Goal: Information Seeking & Learning: Learn about a topic

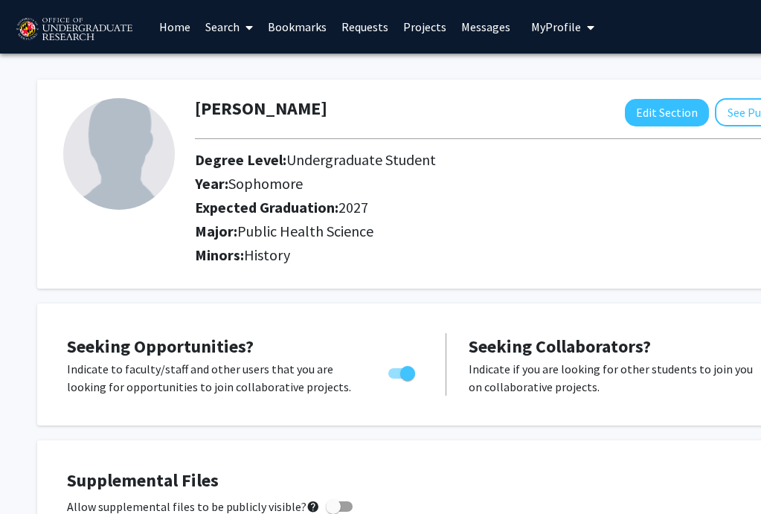
click at [112, 20] on img at bounding box center [74, 29] width 126 height 37
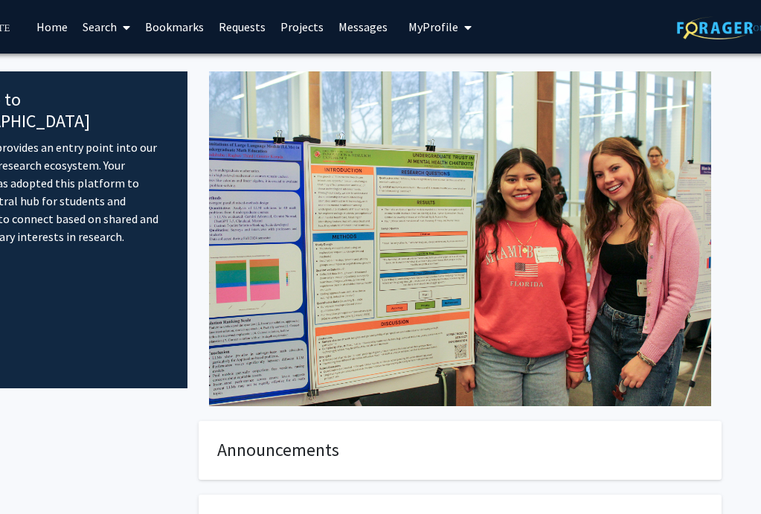
scroll to position [0, 132]
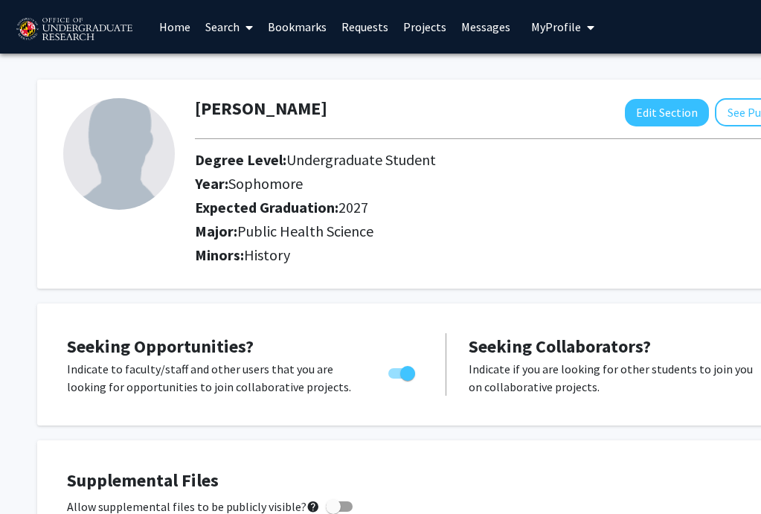
click at [49, 42] on img at bounding box center [74, 29] width 126 height 37
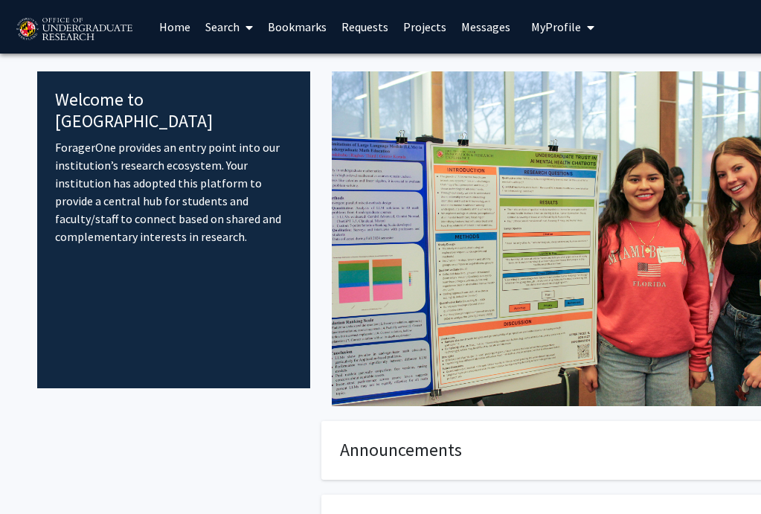
click at [109, 106] on h4 "Welcome to [GEOGRAPHIC_DATA]" at bounding box center [173, 110] width 237 height 43
click at [587, 26] on icon "My profile dropdown to access profile and logout" at bounding box center [590, 28] width 7 height 12
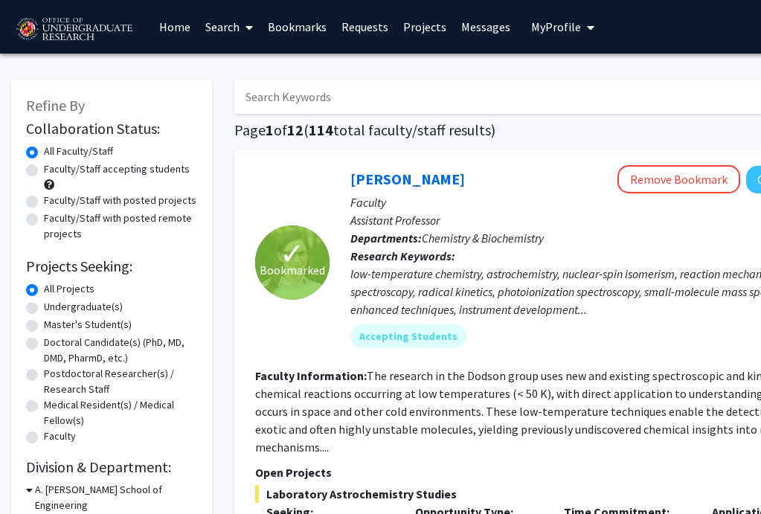
click at [540, 45] on button "My Profile" at bounding box center [563, 27] width 72 height 54
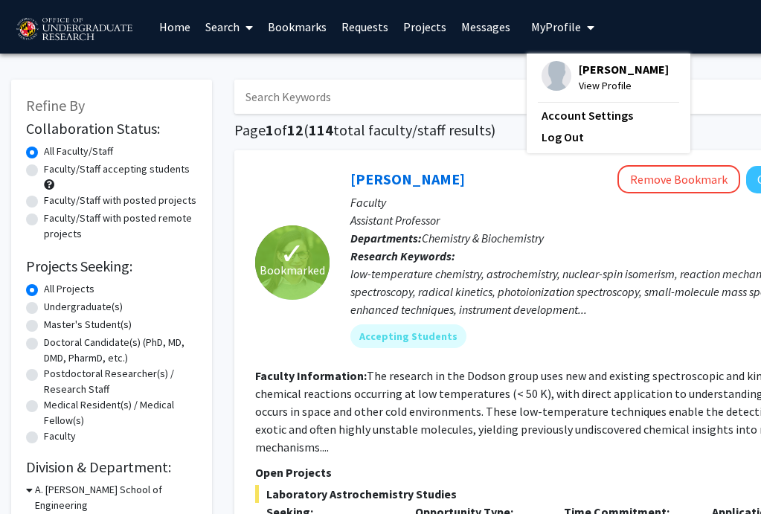
click at [447, 83] on input "Search Keywords" at bounding box center [526, 97] width 584 height 34
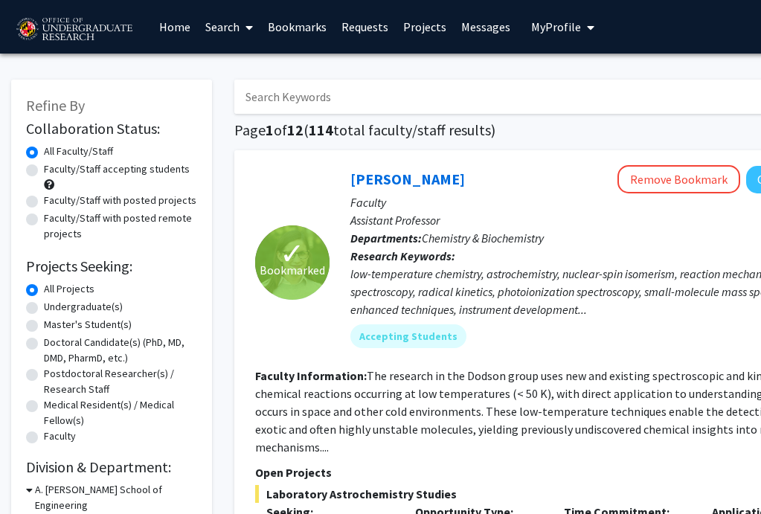
click at [243, 156] on div "✓ Bookmarked Leah Dodson Remove Bookmark Compose Request Faculty Assistant Prof…" at bounding box center [558, 520] width 648 height 741
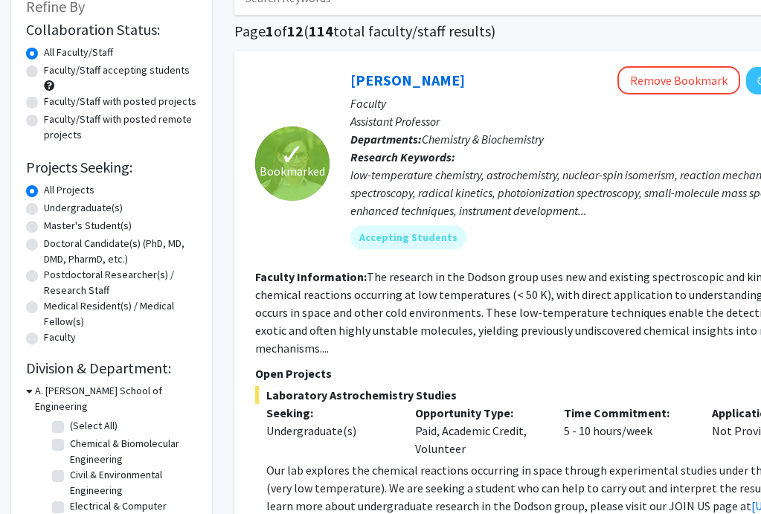
scroll to position [100, 0]
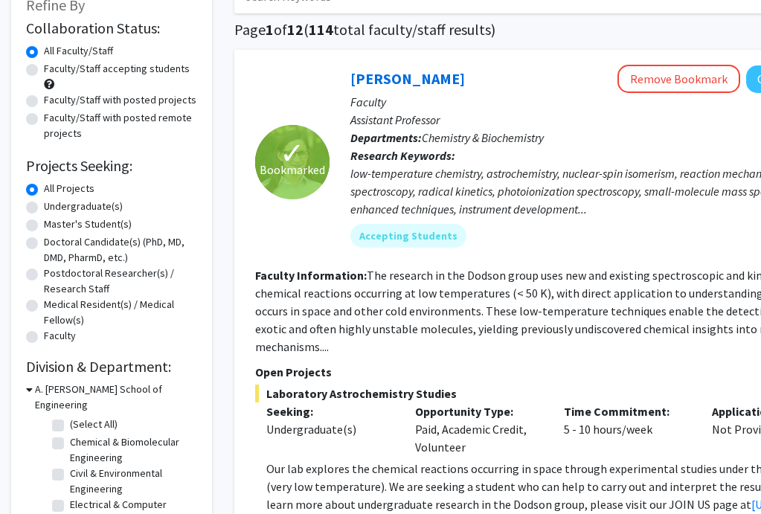
click at [44, 208] on label "Undergraduate(s)" at bounding box center [83, 207] width 79 height 16
click at [44, 208] on input "Undergraduate(s)" at bounding box center [49, 204] width 10 height 10
radio input "true"
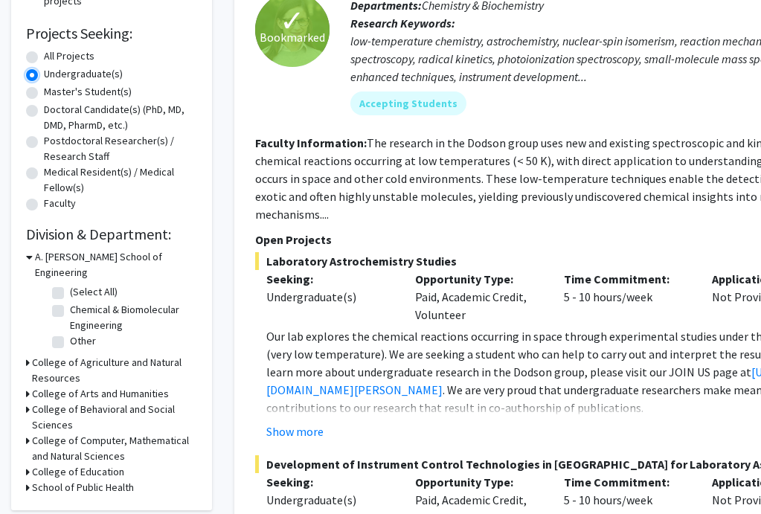
scroll to position [246, 0]
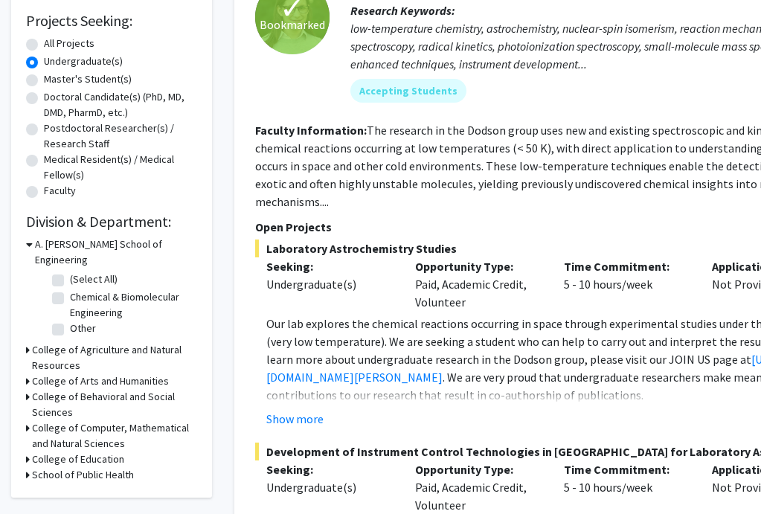
click at [35, 249] on h3 "A. James Clark School of Engineering" at bounding box center [116, 252] width 162 height 31
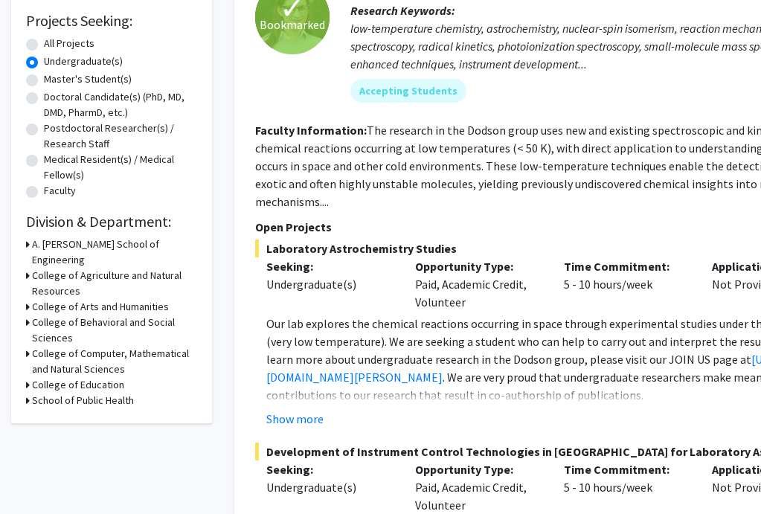
click at [34, 249] on h3 "A. James Clark School of Engineering" at bounding box center [114, 252] width 165 height 31
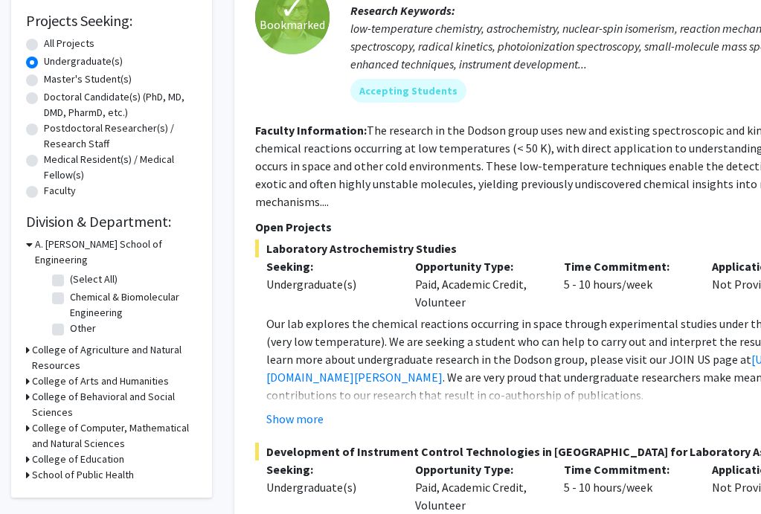
click at [35, 249] on h3 "A. James Clark School of Engineering" at bounding box center [116, 252] width 162 height 31
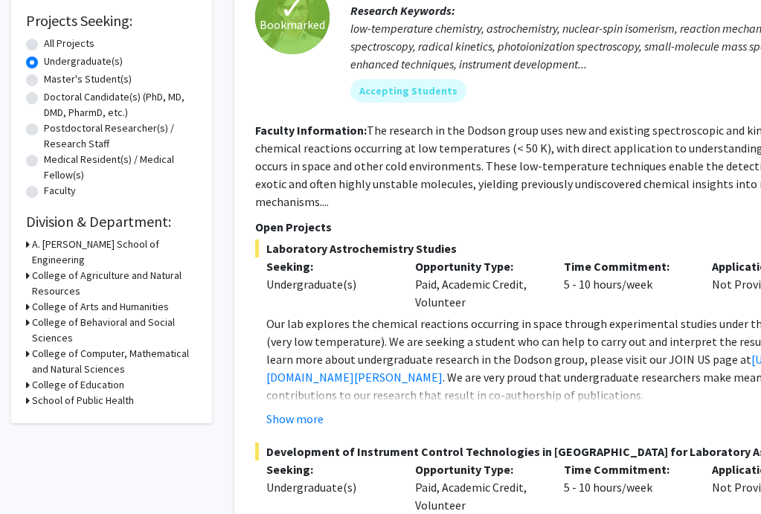
click at [25, 257] on div "Refine By Collaboration Status: Collaboration Status All Faculty/Staff Collabor…" at bounding box center [111, 128] width 201 height 589
click at [28, 268] on icon at bounding box center [28, 276] width 4 height 16
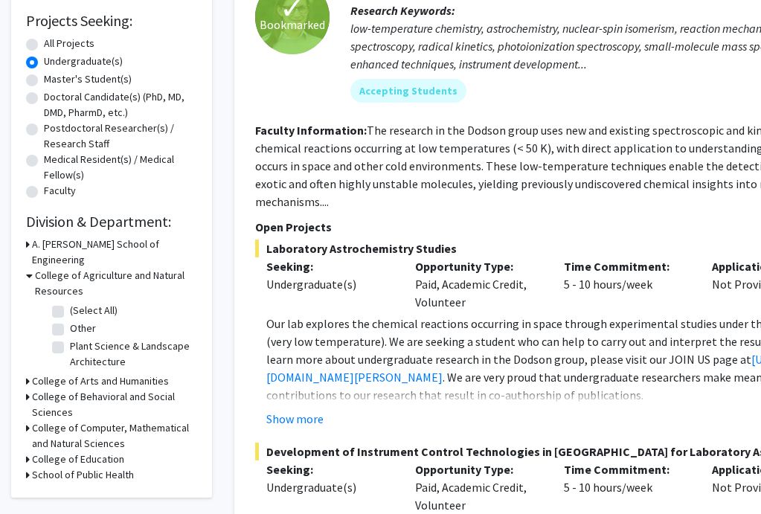
click at [28, 268] on icon at bounding box center [29, 276] width 7 height 16
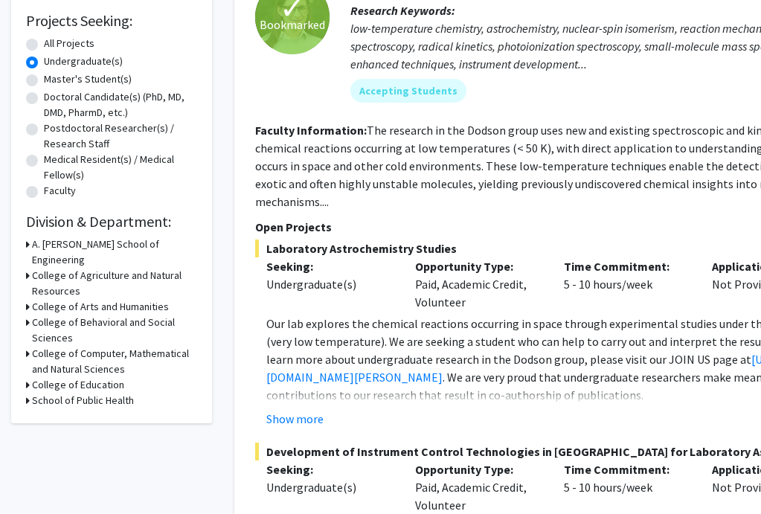
click at [29, 299] on icon at bounding box center [28, 307] width 4 height 16
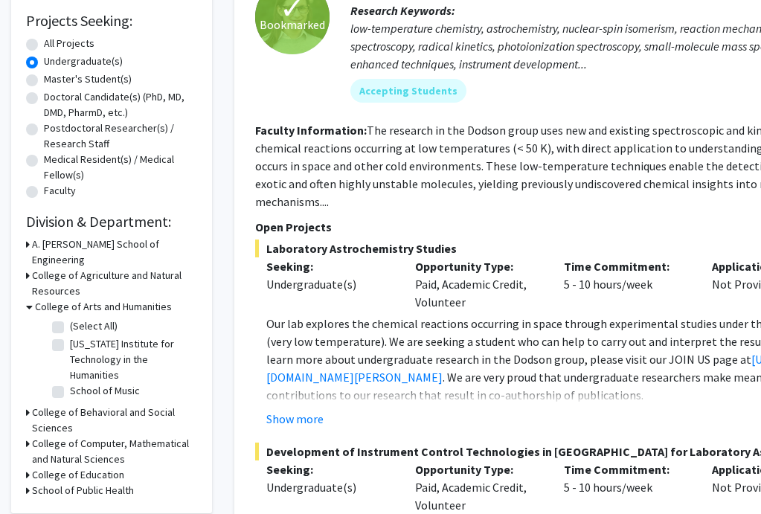
click at [70, 336] on label "Maryland Institute for Technology in the Humanities" at bounding box center [132, 359] width 124 height 47
click at [70, 336] on input "Maryland Institute for Technology in the Humanities" at bounding box center [75, 341] width 10 height 10
checkbox input "true"
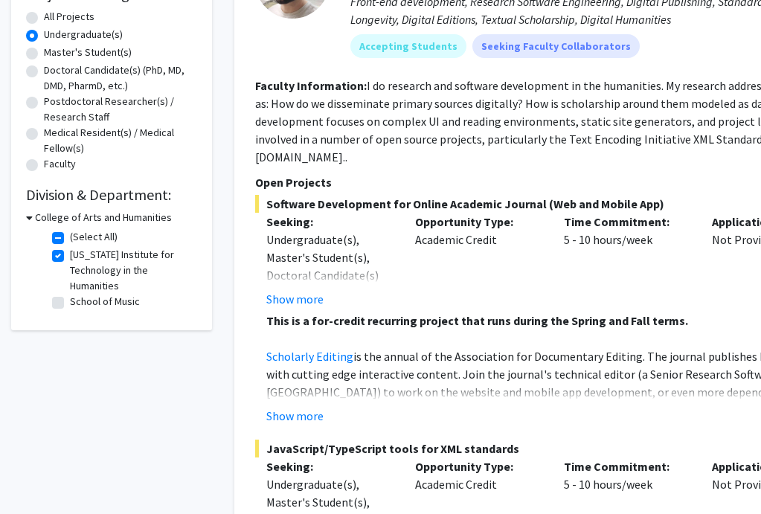
scroll to position [283, 0]
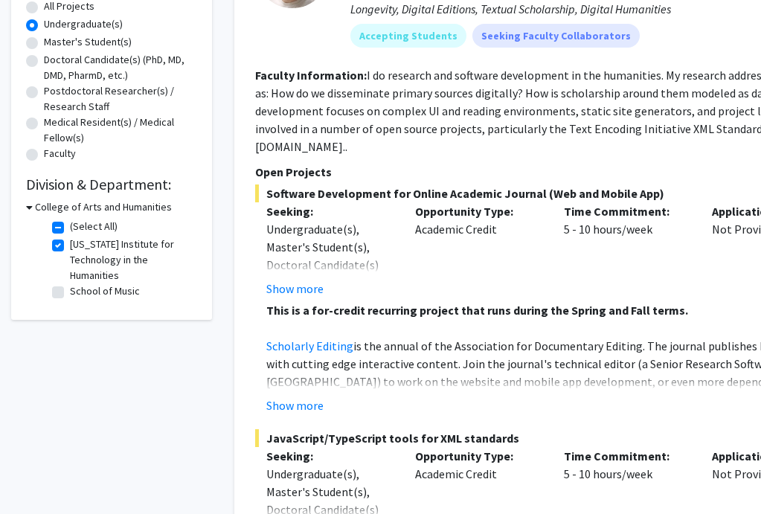
click at [31, 208] on icon at bounding box center [29, 207] width 7 height 16
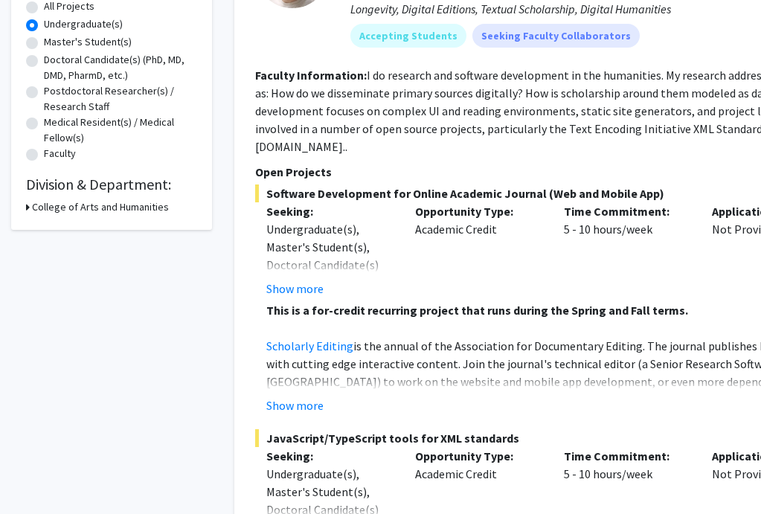
click at [32, 208] on h3 "College of Arts and Humanities" at bounding box center [100, 207] width 137 height 16
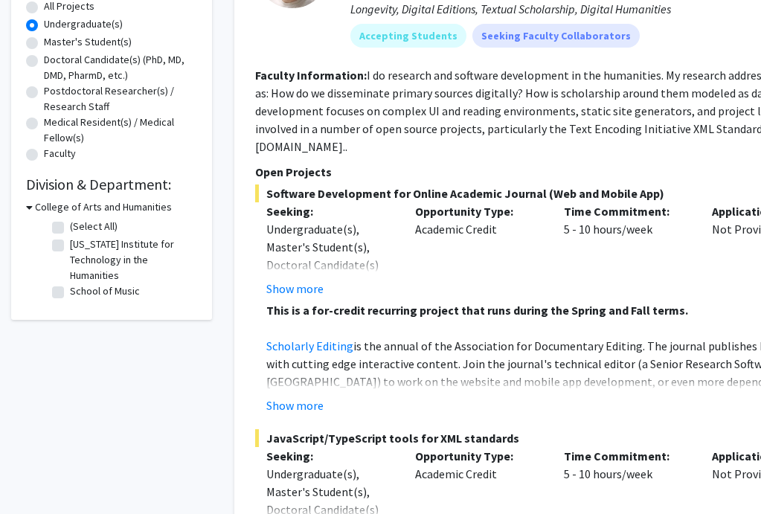
checkbox input "false"
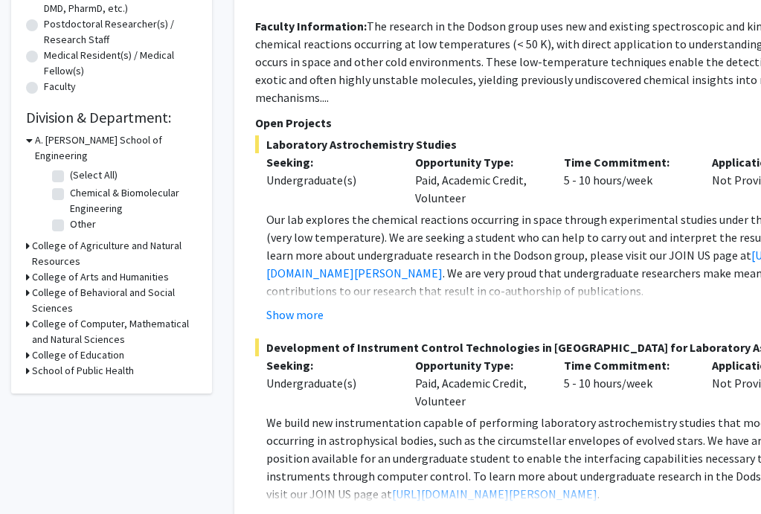
scroll to position [406, 0]
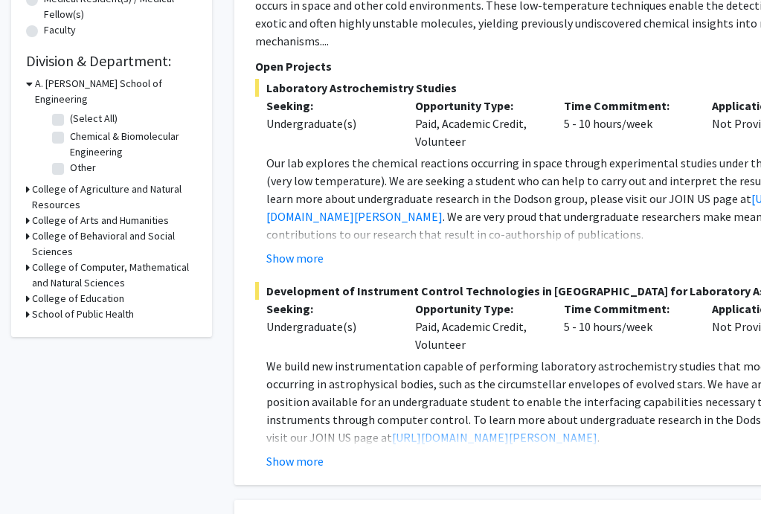
click at [25, 218] on div "Refine By Collaboration Status: Collaboration Status All Faculty/Staff Collabor…" at bounding box center [111, 5] width 201 height 664
click at [28, 228] on icon at bounding box center [28, 236] width 4 height 16
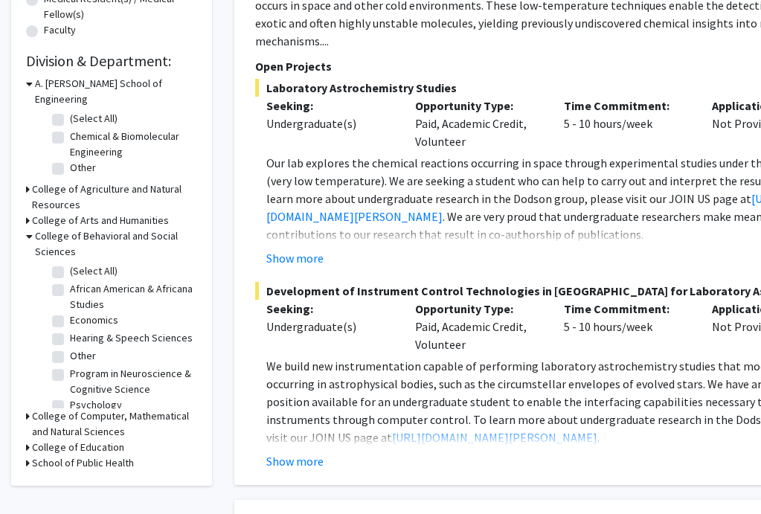
click at [70, 263] on label "(Select All)" at bounding box center [94, 271] width 48 height 16
click at [70, 263] on input "(Select All)" at bounding box center [75, 268] width 10 height 10
checkbox input "true"
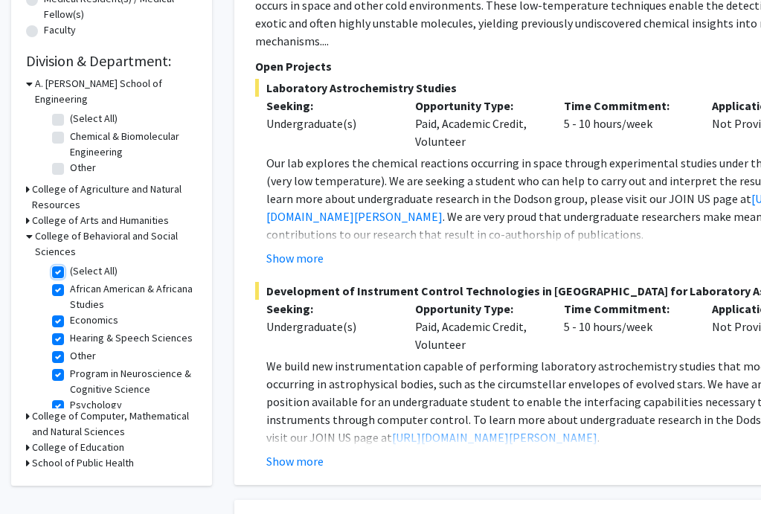
checkbox input "true"
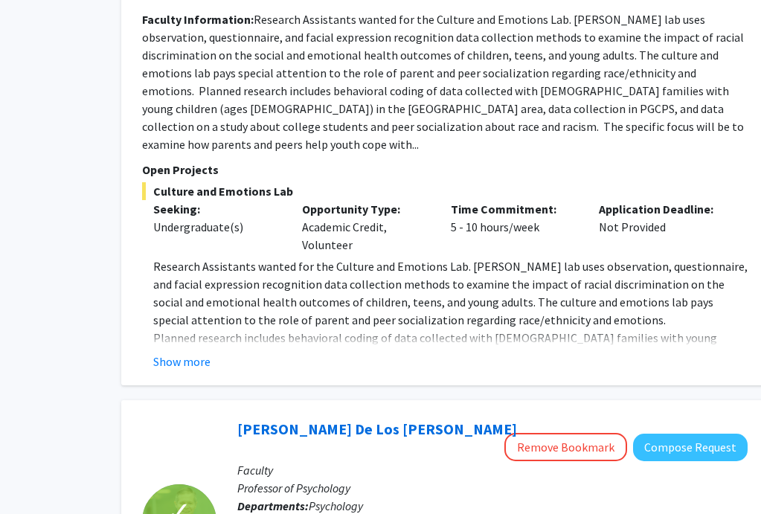
scroll to position [1084, 113]
click at [179, 352] on button "Show more" at bounding box center [181, 361] width 57 height 18
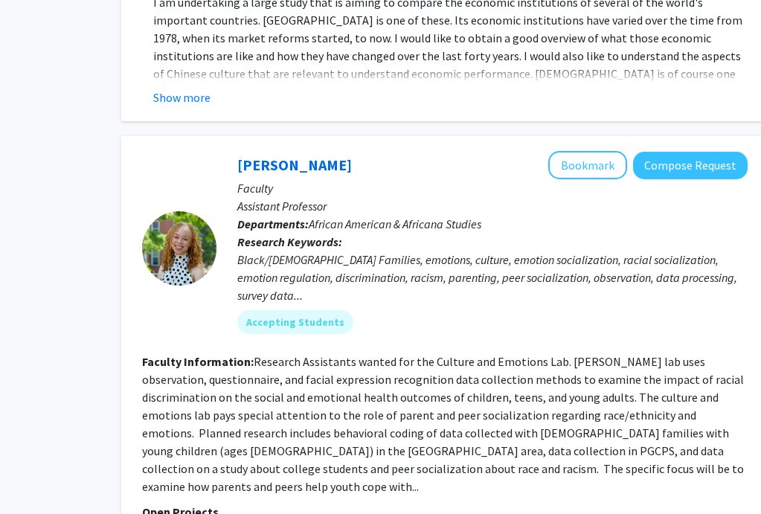
scroll to position [746, 113]
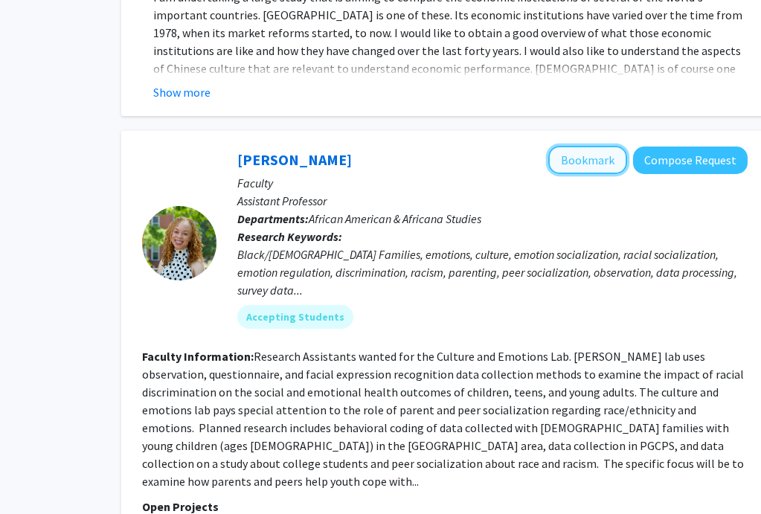
click at [584, 151] on button "Bookmark" at bounding box center [588, 160] width 79 height 28
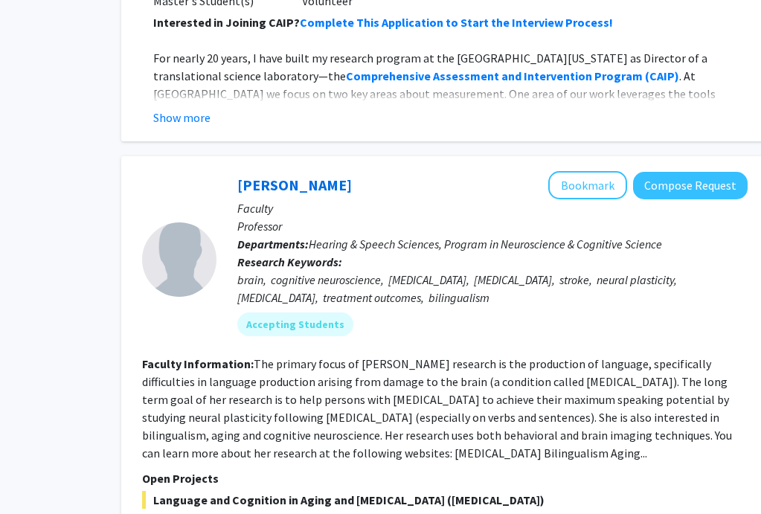
scroll to position [2064, 113]
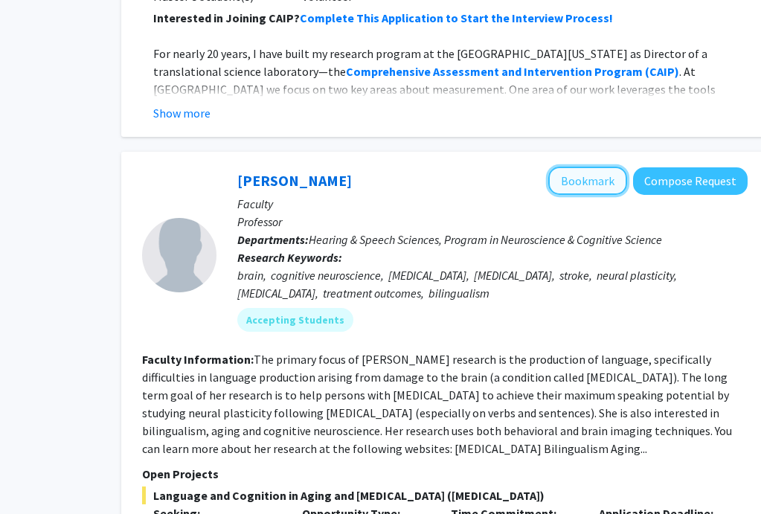
click at [612, 167] on button "Bookmark" at bounding box center [588, 181] width 79 height 28
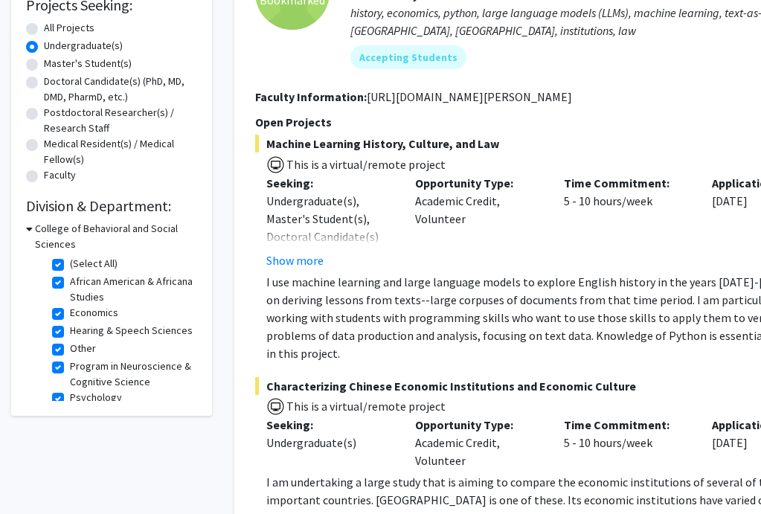
scroll to position [266, 0]
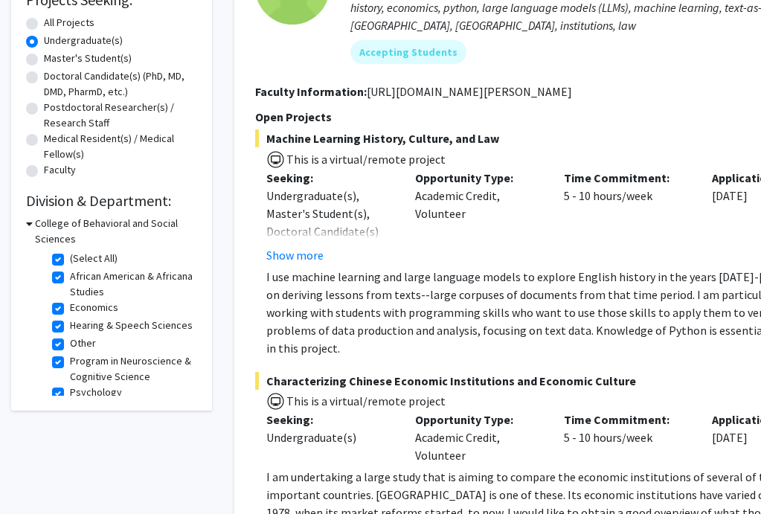
click at [36, 220] on h3 "College of Behavioral and Social Sciences" at bounding box center [116, 231] width 162 height 31
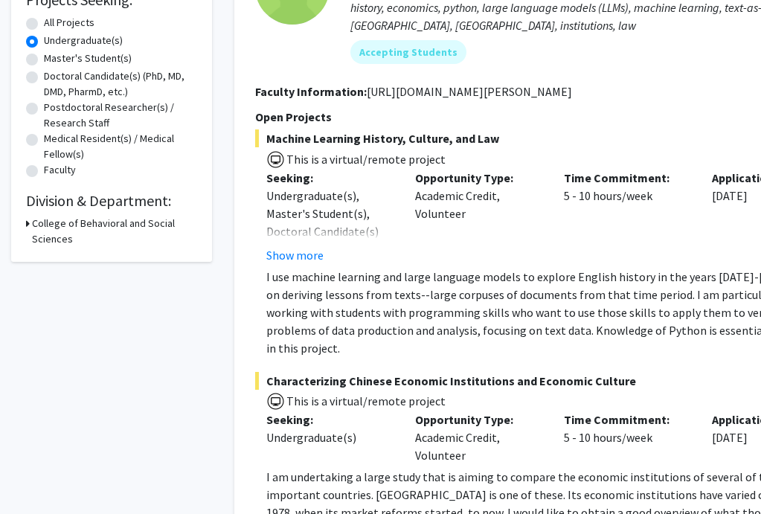
click at [40, 226] on h3 "College of Behavioral and Social Sciences" at bounding box center [114, 231] width 165 height 31
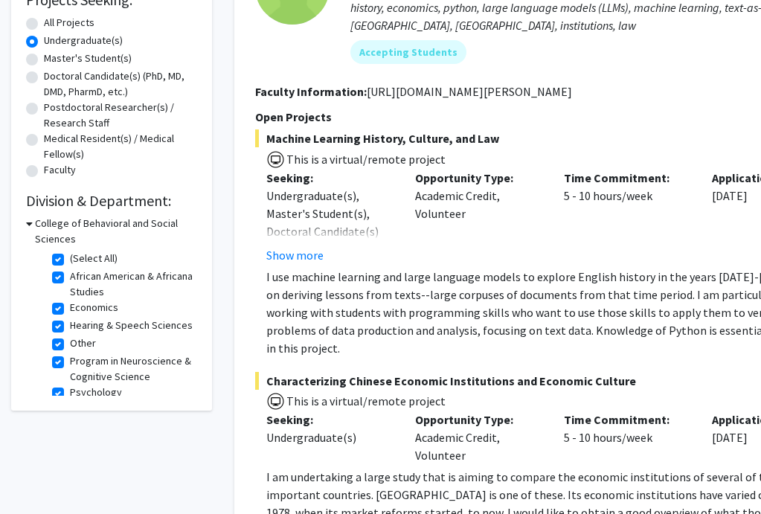
click at [70, 265] on label "(Select All)" at bounding box center [94, 259] width 48 height 16
click at [70, 260] on input "(Select All)" at bounding box center [75, 256] width 10 height 10
checkbox input "false"
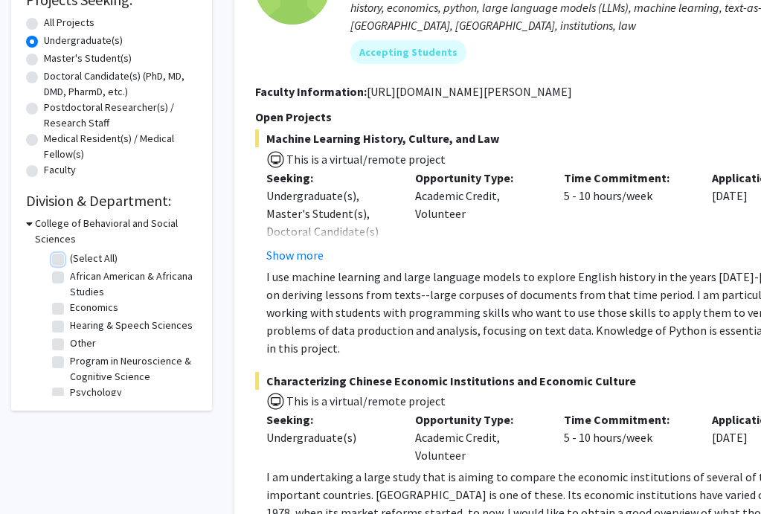
checkbox input "false"
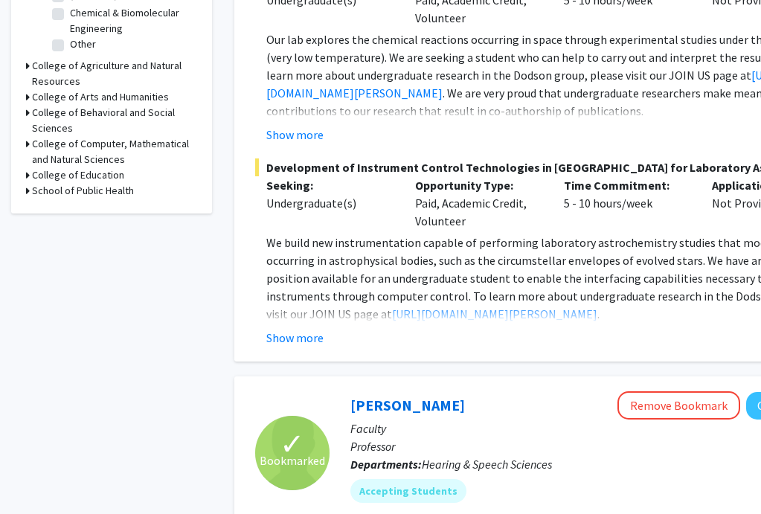
scroll to position [547, 0]
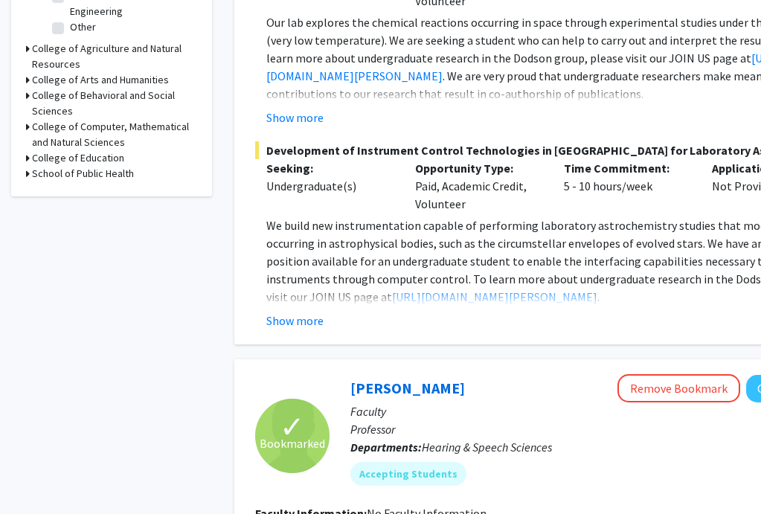
click at [61, 166] on h3 "School of Public Health" at bounding box center [83, 174] width 102 height 16
click at [70, 185] on label "Department of Global, Environmental, and Occupational Health" at bounding box center [132, 208] width 124 height 47
click at [70, 185] on input "Department of Global, Environmental, and Occupational Health" at bounding box center [75, 190] width 10 height 10
checkbox input "true"
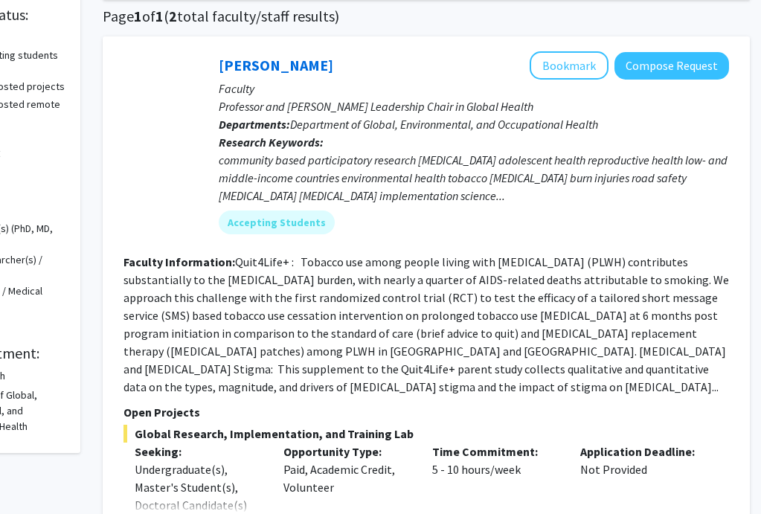
scroll to position [118, 132]
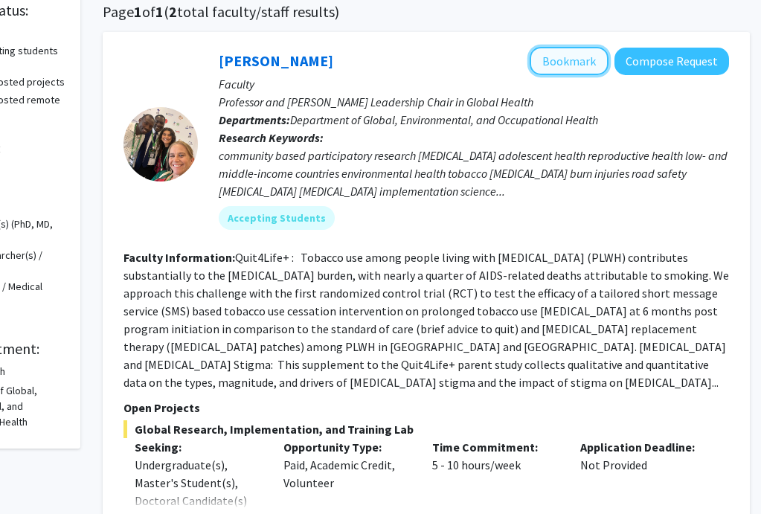
click at [576, 71] on button "Bookmark" at bounding box center [569, 61] width 79 height 28
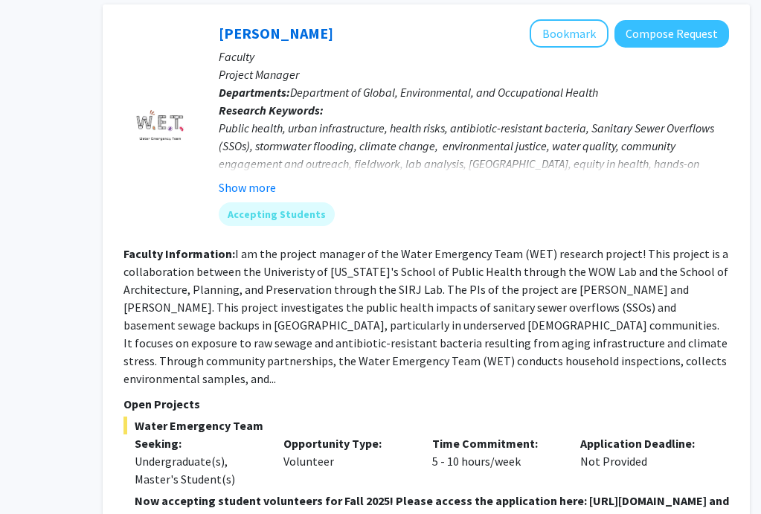
scroll to position [796, 132]
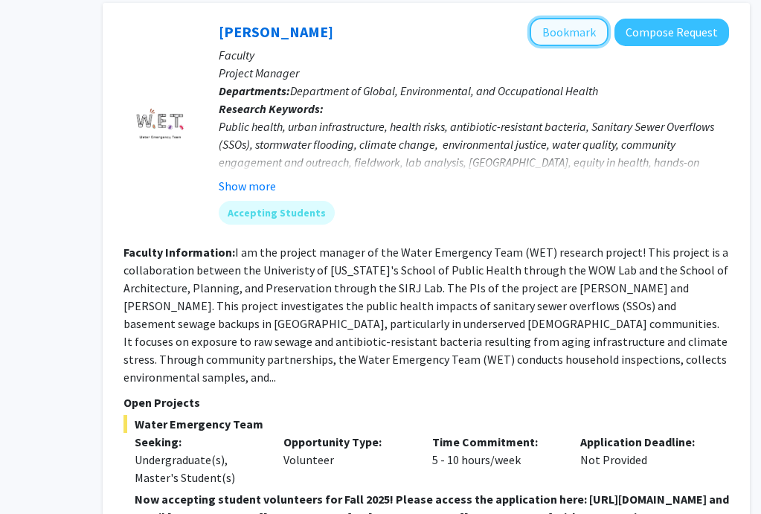
click at [554, 22] on button "Bookmark" at bounding box center [569, 32] width 79 height 28
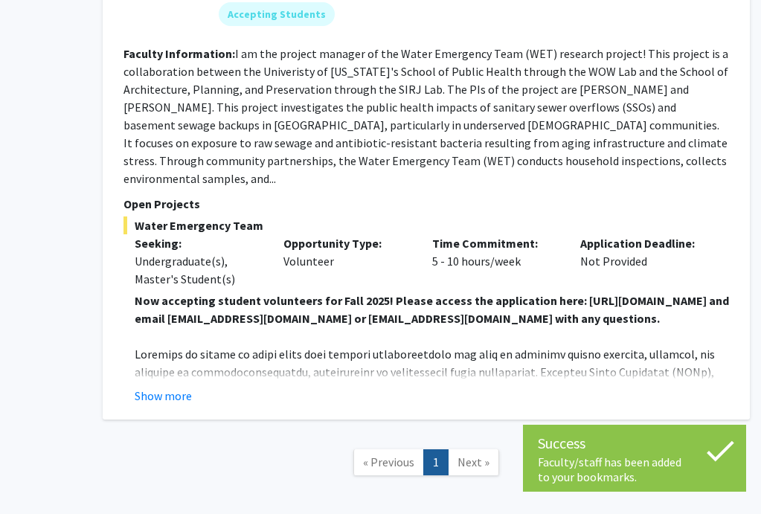
scroll to position [1046, 132]
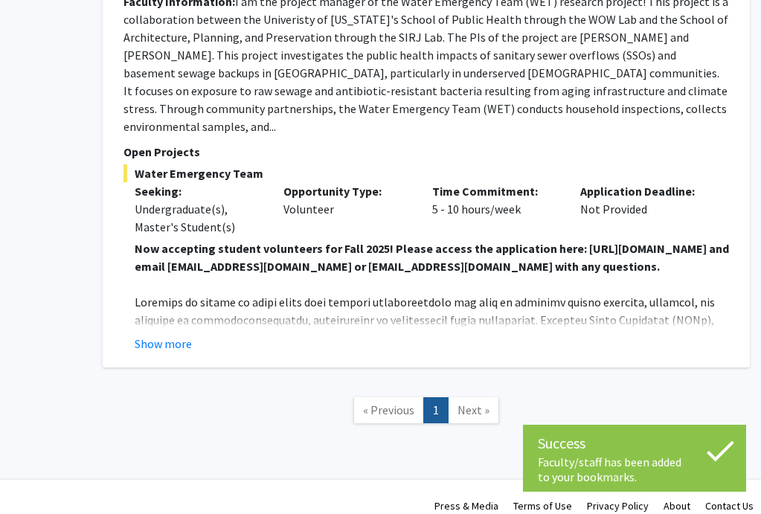
click at [473, 403] on span "Next »" at bounding box center [474, 410] width 32 height 15
click at [468, 403] on span "Next »" at bounding box center [474, 410] width 32 height 15
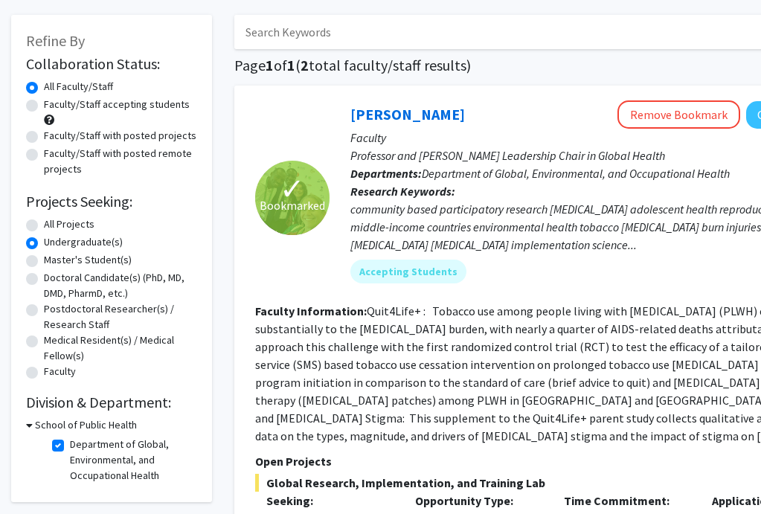
scroll to position [87, 0]
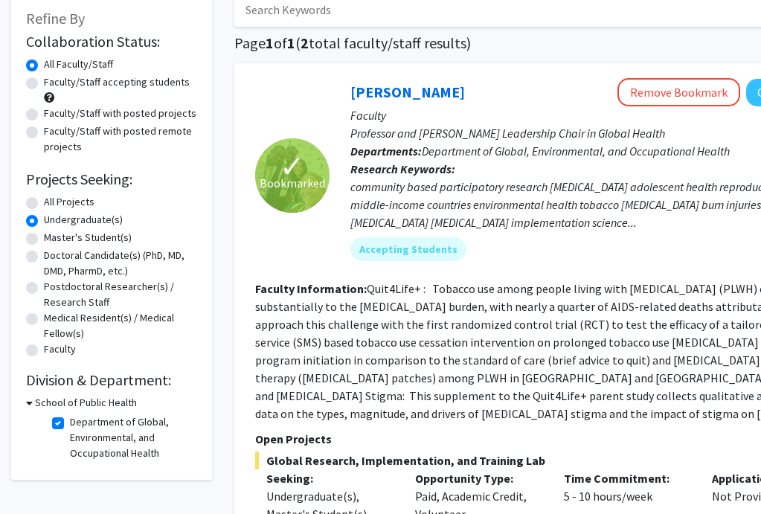
click at [57, 415] on fg-checkbox "Department of Global, Environmental, and Occupational Health Department of Glob…" at bounding box center [122, 438] width 141 height 47
click at [70, 423] on label "Department of Global, Environmental, and Occupational Health" at bounding box center [132, 438] width 124 height 47
click at [70, 423] on input "Department of Global, Environmental, and Occupational Health" at bounding box center [75, 420] width 10 height 10
checkbox input "false"
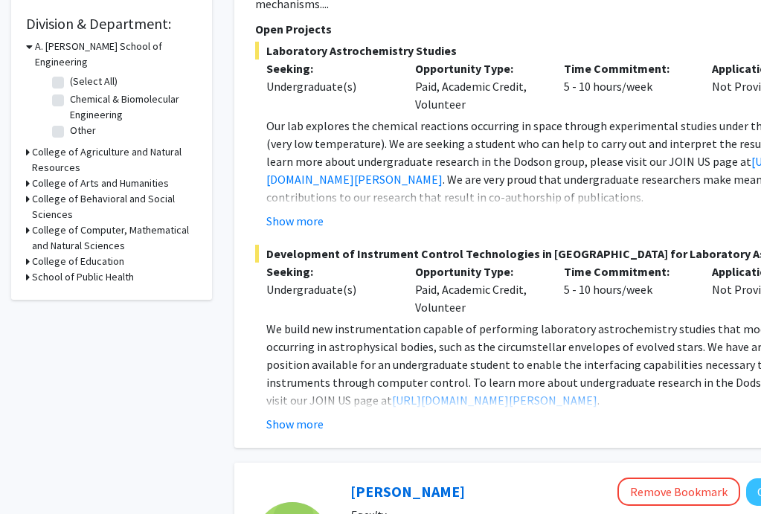
scroll to position [450, 0]
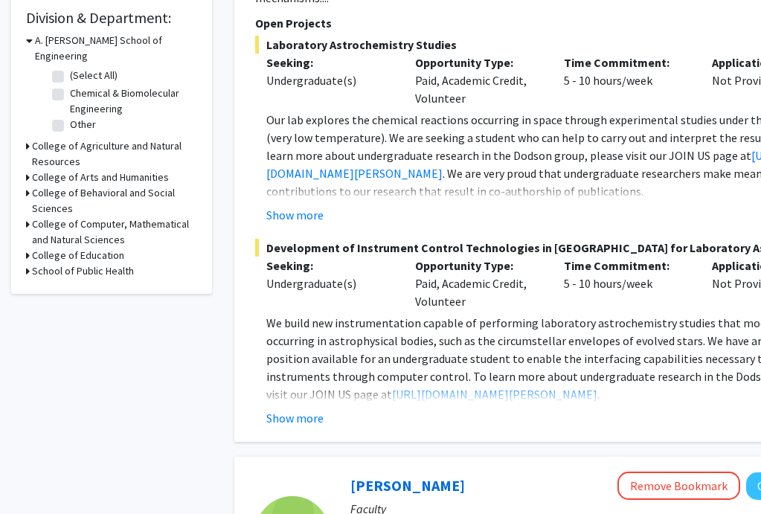
click at [27, 248] on icon at bounding box center [28, 256] width 4 height 16
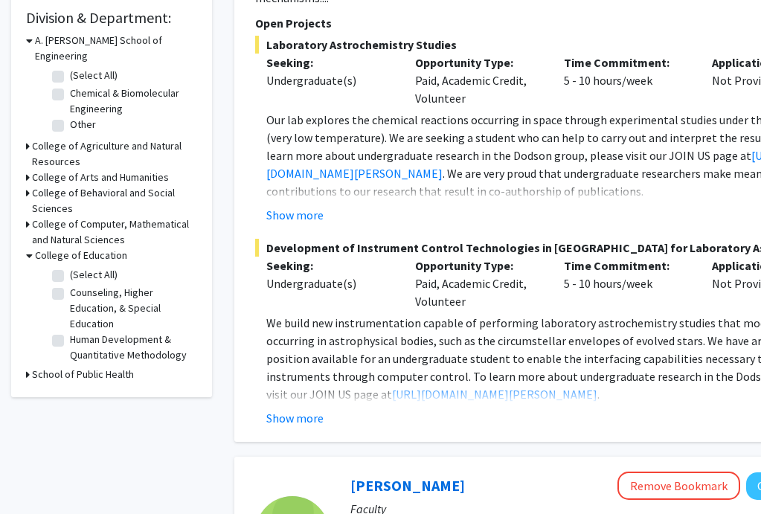
click at [70, 267] on label "(Select All)" at bounding box center [94, 275] width 48 height 16
click at [70, 267] on input "(Select All)" at bounding box center [75, 272] width 10 height 10
checkbox input "true"
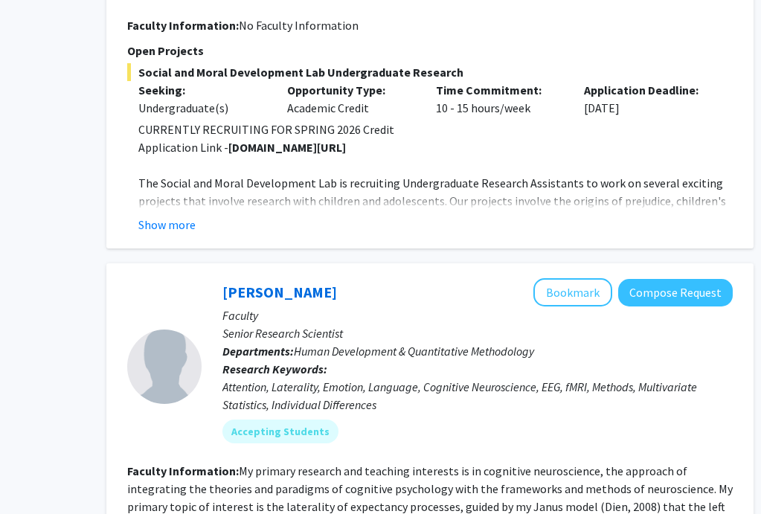
scroll to position [1392, 128]
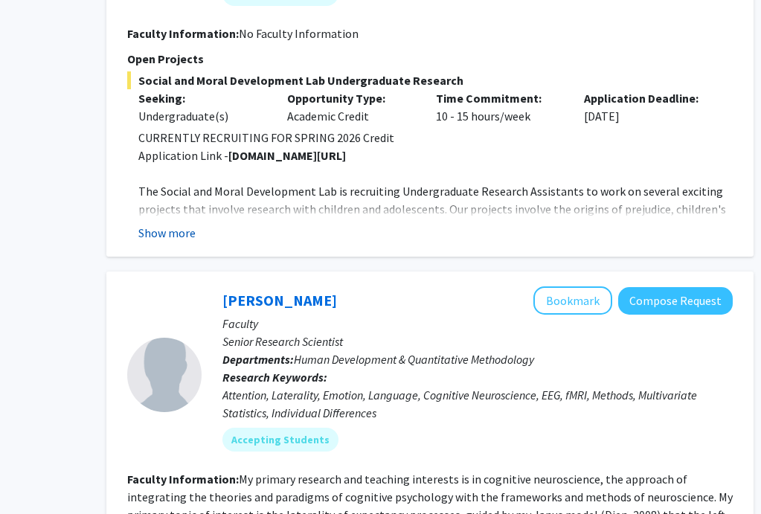
click at [191, 237] on button "Show more" at bounding box center [166, 233] width 57 height 18
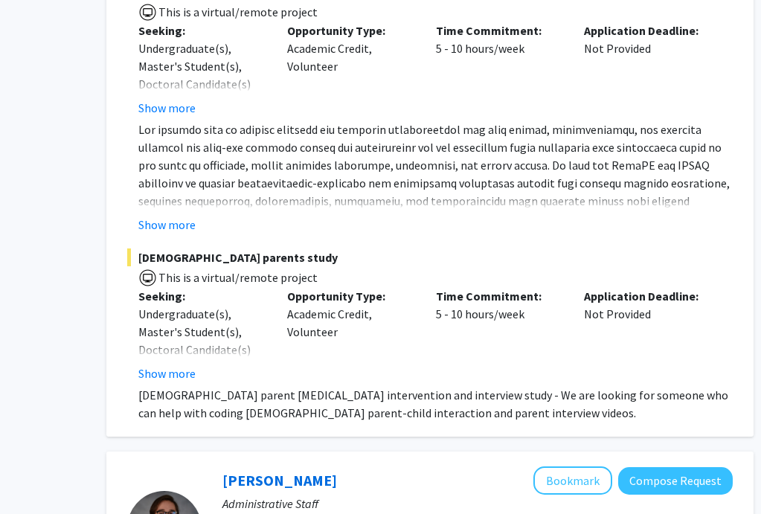
scroll to position [514, 128]
